Goal: Task Accomplishment & Management: Use online tool/utility

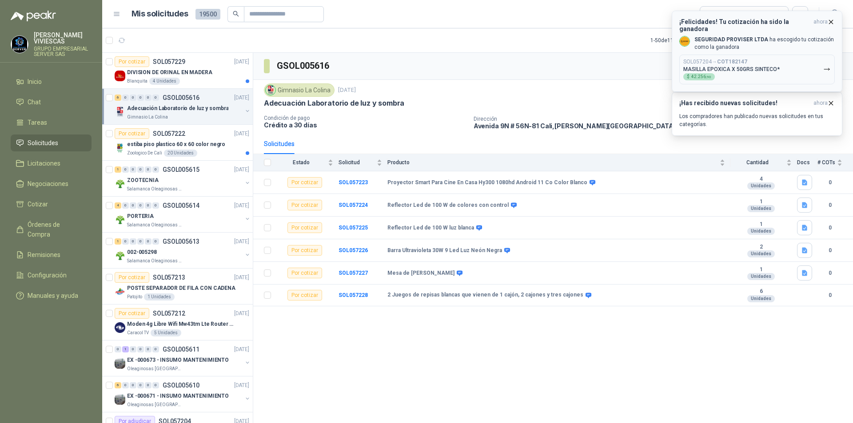
click at [826, 66] on icon "button" at bounding box center [827, 70] width 8 height 8
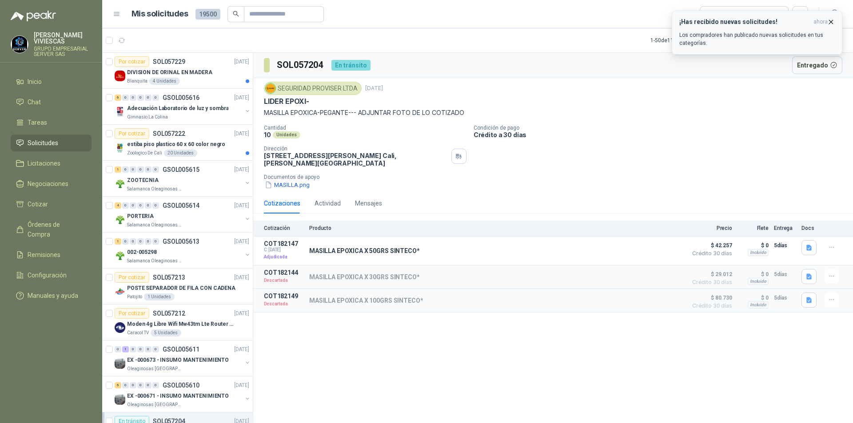
drag, startPoint x: 829, startPoint y: 20, endPoint x: 834, endPoint y: 21, distance: 5.4
click at [829, 20] on icon "button" at bounding box center [831, 22] width 8 height 8
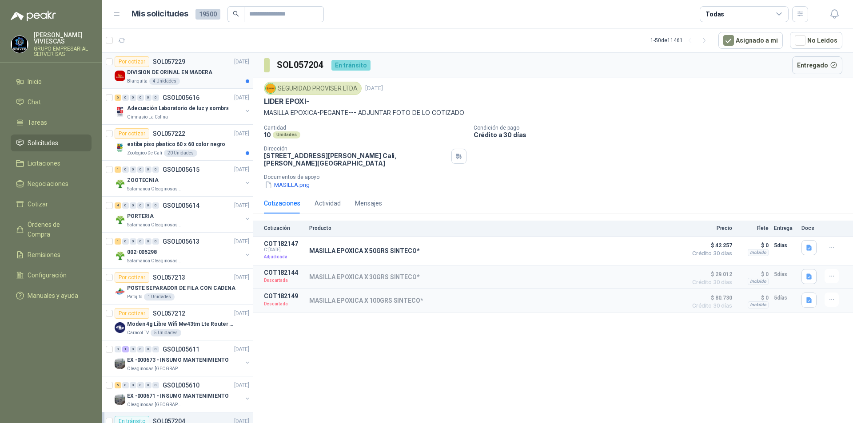
click at [174, 71] on p "DIVISION DE ORINAL EN MADERA" at bounding box center [169, 72] width 85 height 8
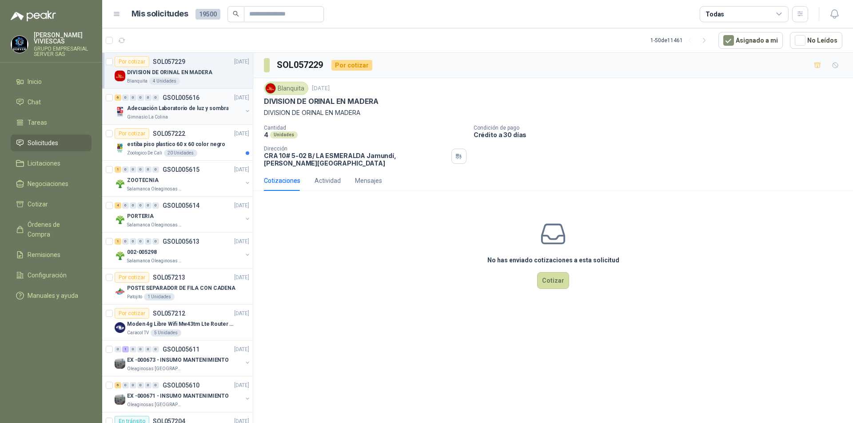
click at [144, 112] on p "Adecuación Laboratorio de luz y sombra" at bounding box center [177, 108] width 101 height 8
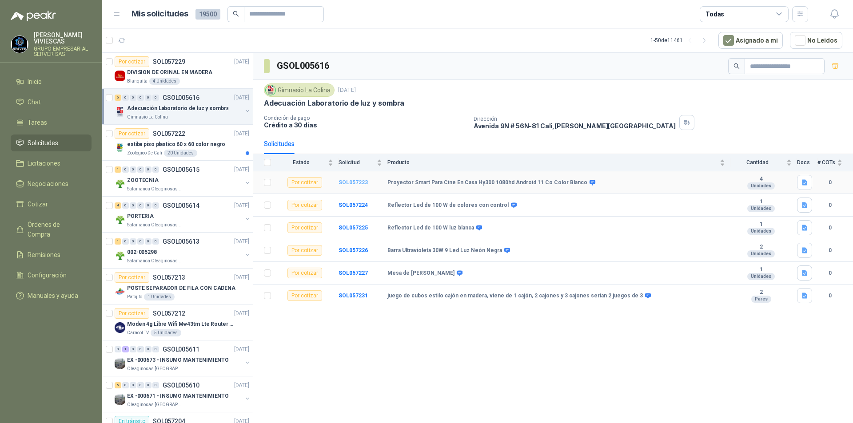
click at [359, 183] on b "SOL057223" at bounding box center [353, 183] width 29 height 6
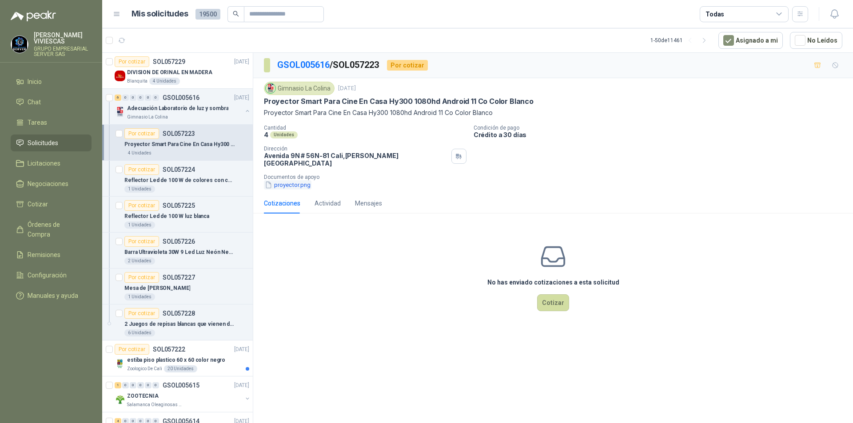
click at [286, 180] on button "proyector.png" at bounding box center [288, 184] width 48 height 9
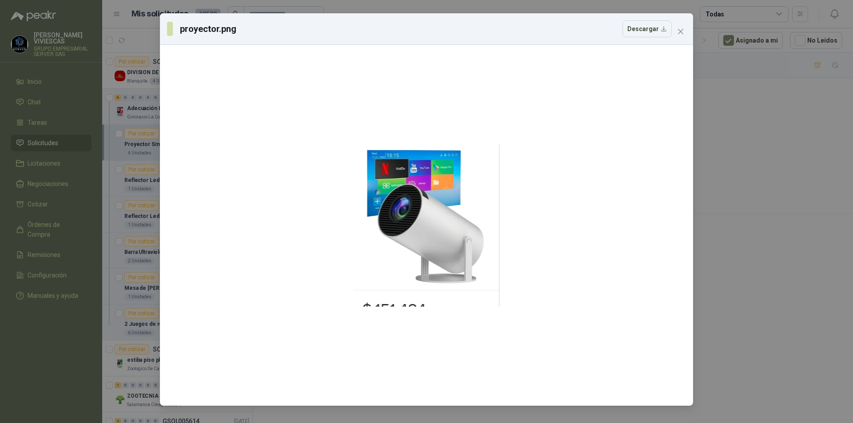
click at [767, 216] on div "proyector.png Descargar" at bounding box center [426, 211] width 853 height 423
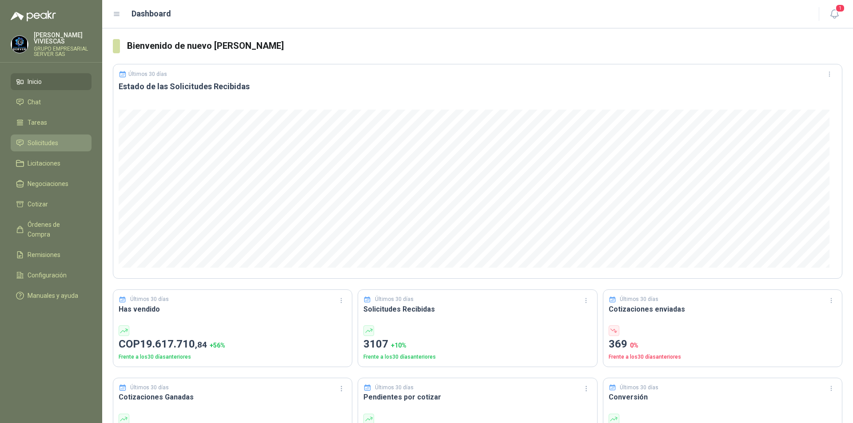
click at [49, 142] on span "Solicitudes" at bounding box center [43, 143] width 31 height 10
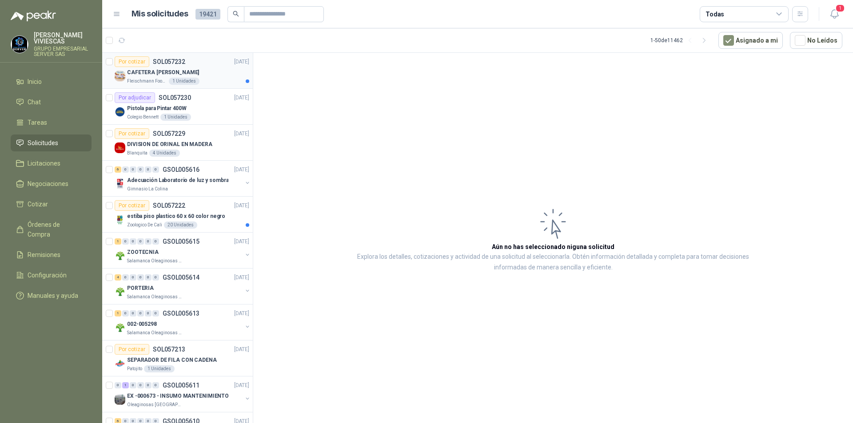
click at [152, 76] on p "CAFETERA [PERSON_NAME]" at bounding box center [163, 72] width 72 height 8
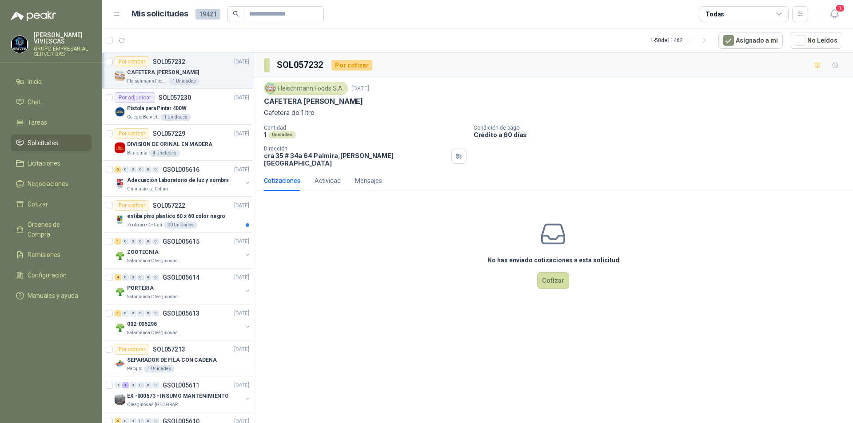
click at [431, 322] on div "SOL057232 Por cotizar [PERSON_NAME] Foods [DATE] CAFETERA [PERSON_NAME] Cafeter…" at bounding box center [553, 240] width 600 height 374
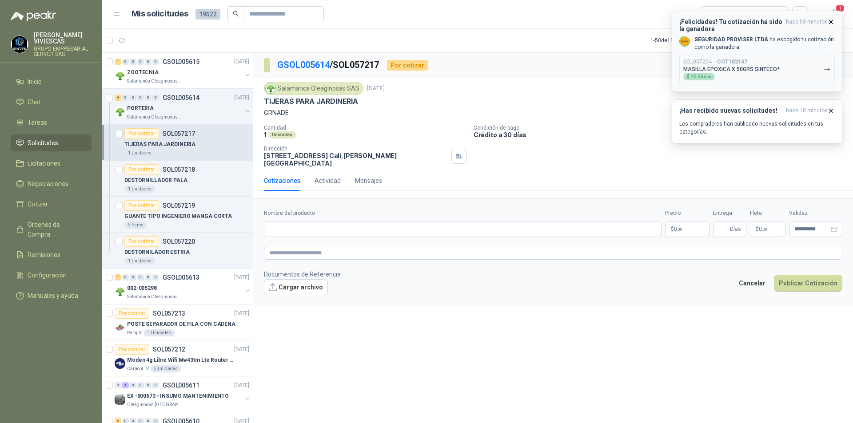
click at [826, 72] on icon "button" at bounding box center [827, 70] width 8 height 8
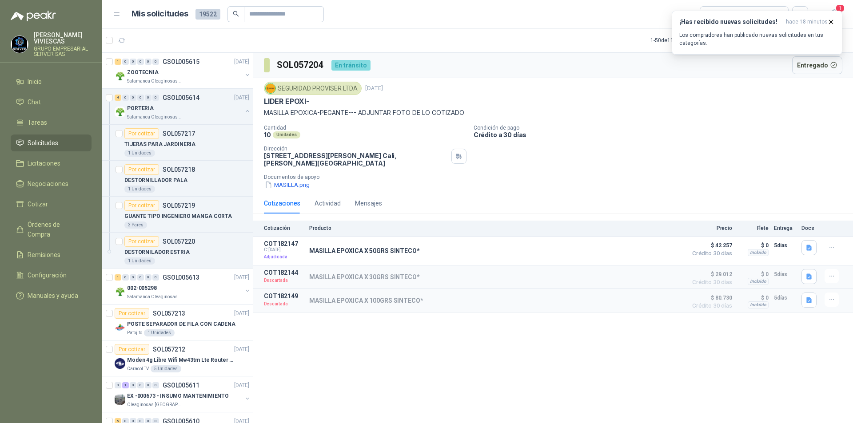
click at [850, 6] on header "Mis solicitudes 19522 Todas 1" at bounding box center [477, 14] width 751 height 28
click at [160, 148] on p "TIJERAS PARA JARDINERIA" at bounding box center [159, 144] width 71 height 8
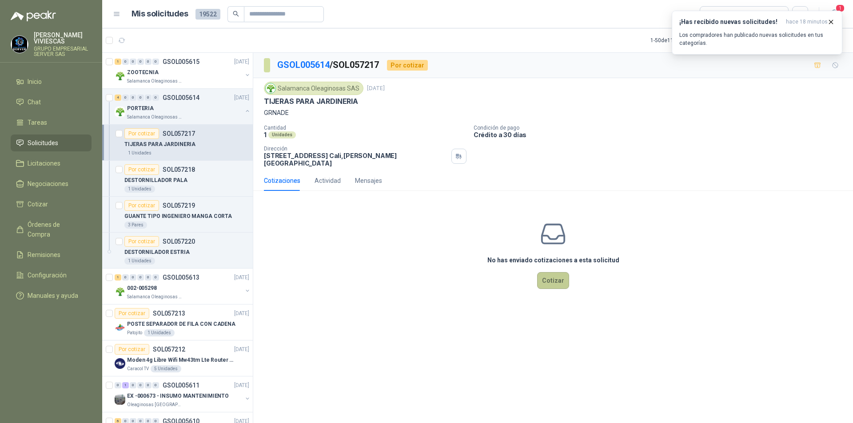
click at [551, 276] on button "Cotizar" at bounding box center [553, 280] width 32 height 17
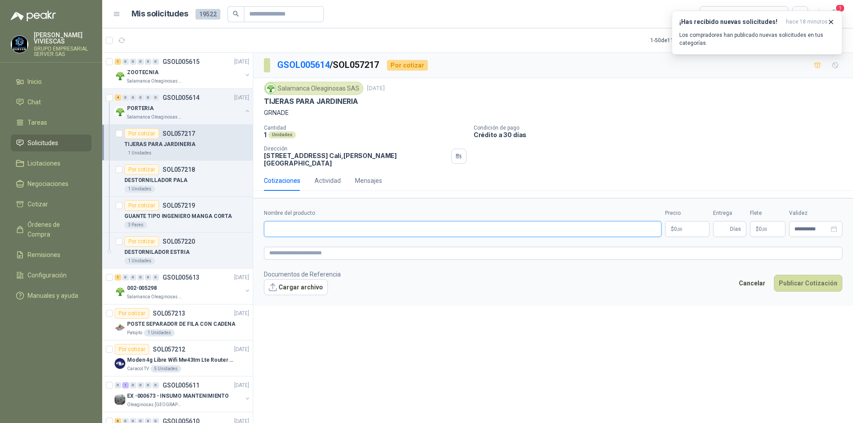
click at [321, 221] on input "Nombre del producto" at bounding box center [463, 229] width 398 height 16
type input "**********"
